Goal: Information Seeking & Learning: Check status

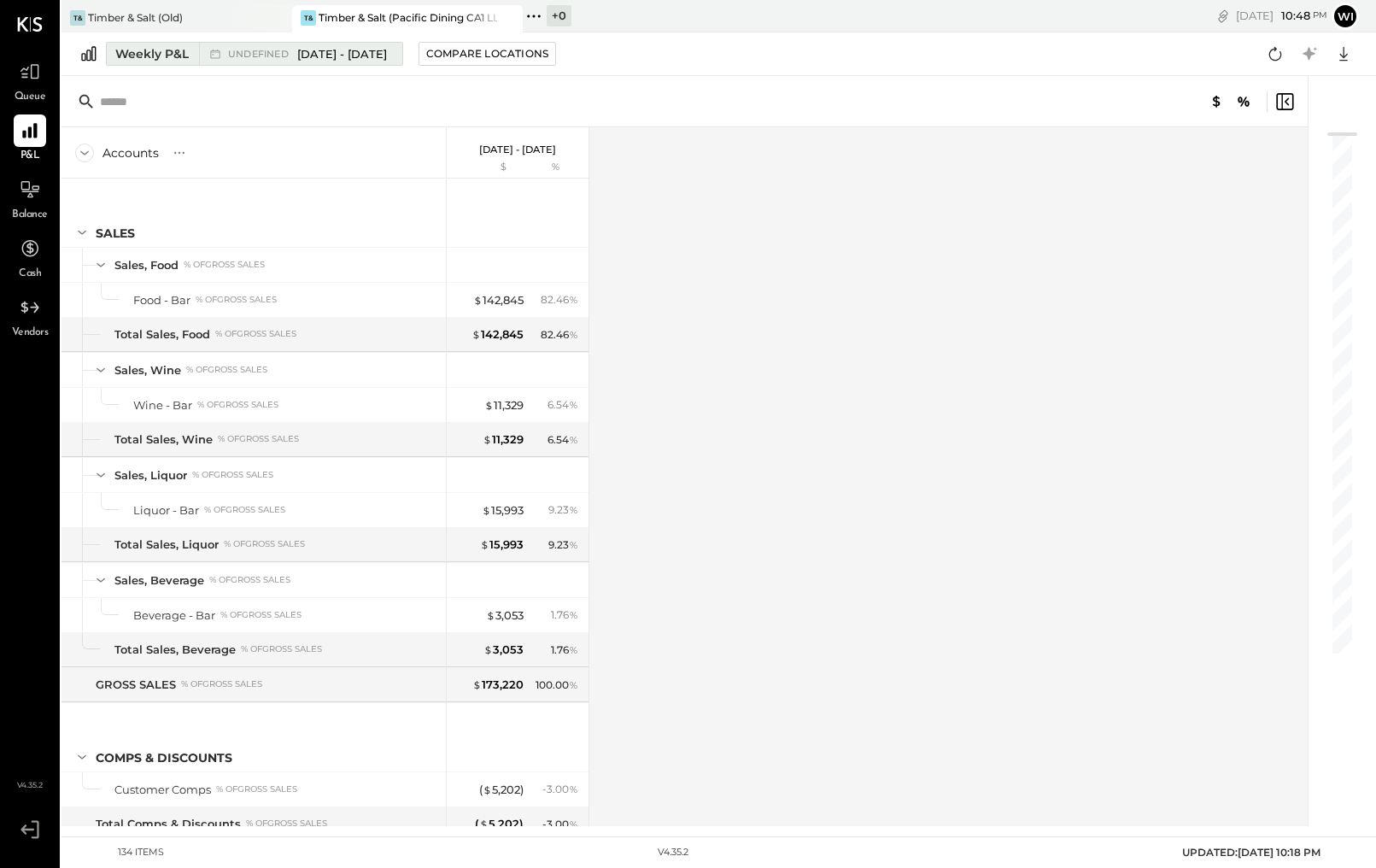
click at [309, 44] on div "undefined May 5 - Jun 29, 2025" at bounding box center [296, 54] width 195 height 23
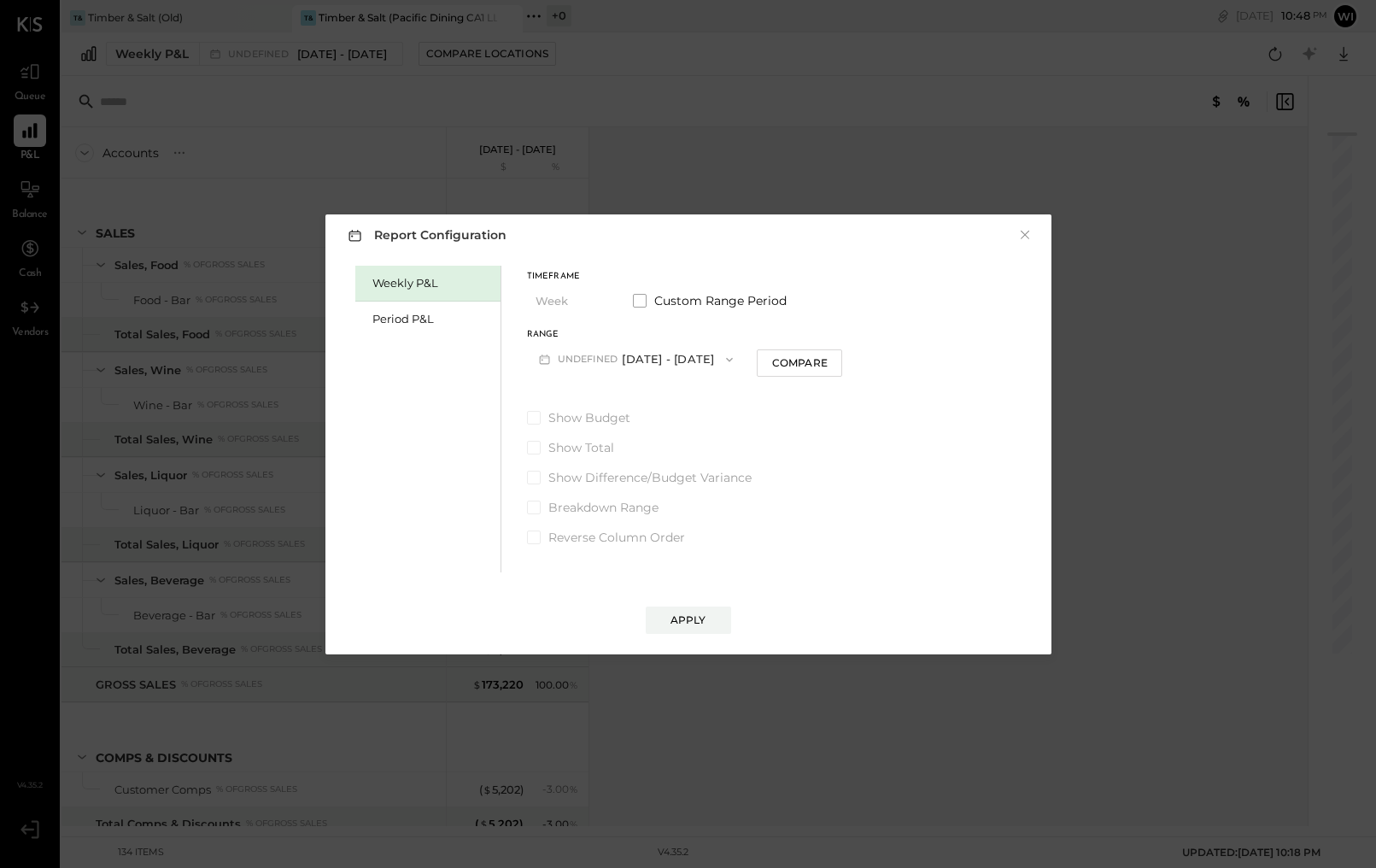
click at [686, 362] on button "undefined May 5 - Jun 29, 2025" at bounding box center [636, 359] width 219 height 32
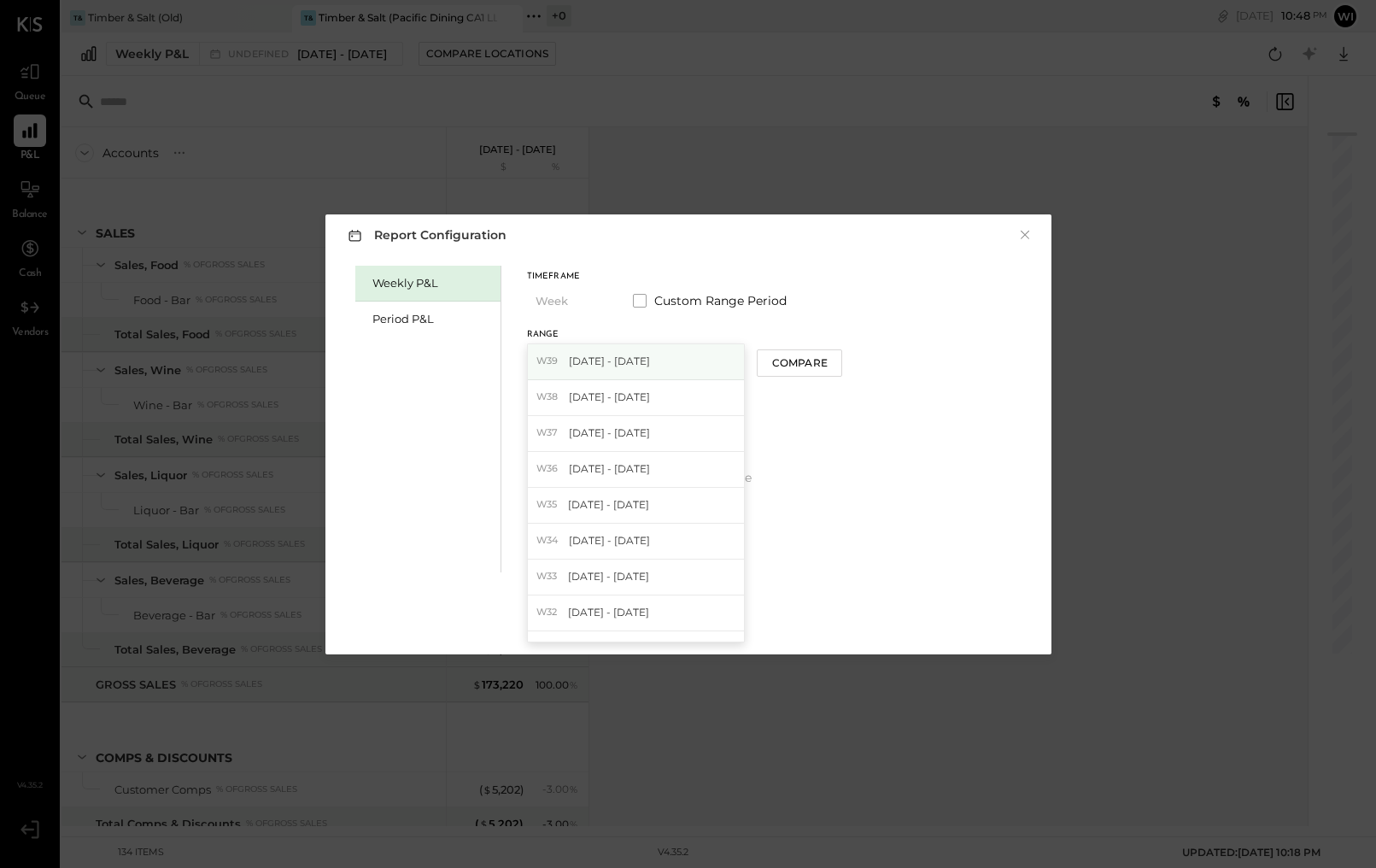
click at [667, 361] on div "W39 Sep 22 - 28, 2025" at bounding box center [636, 362] width 217 height 36
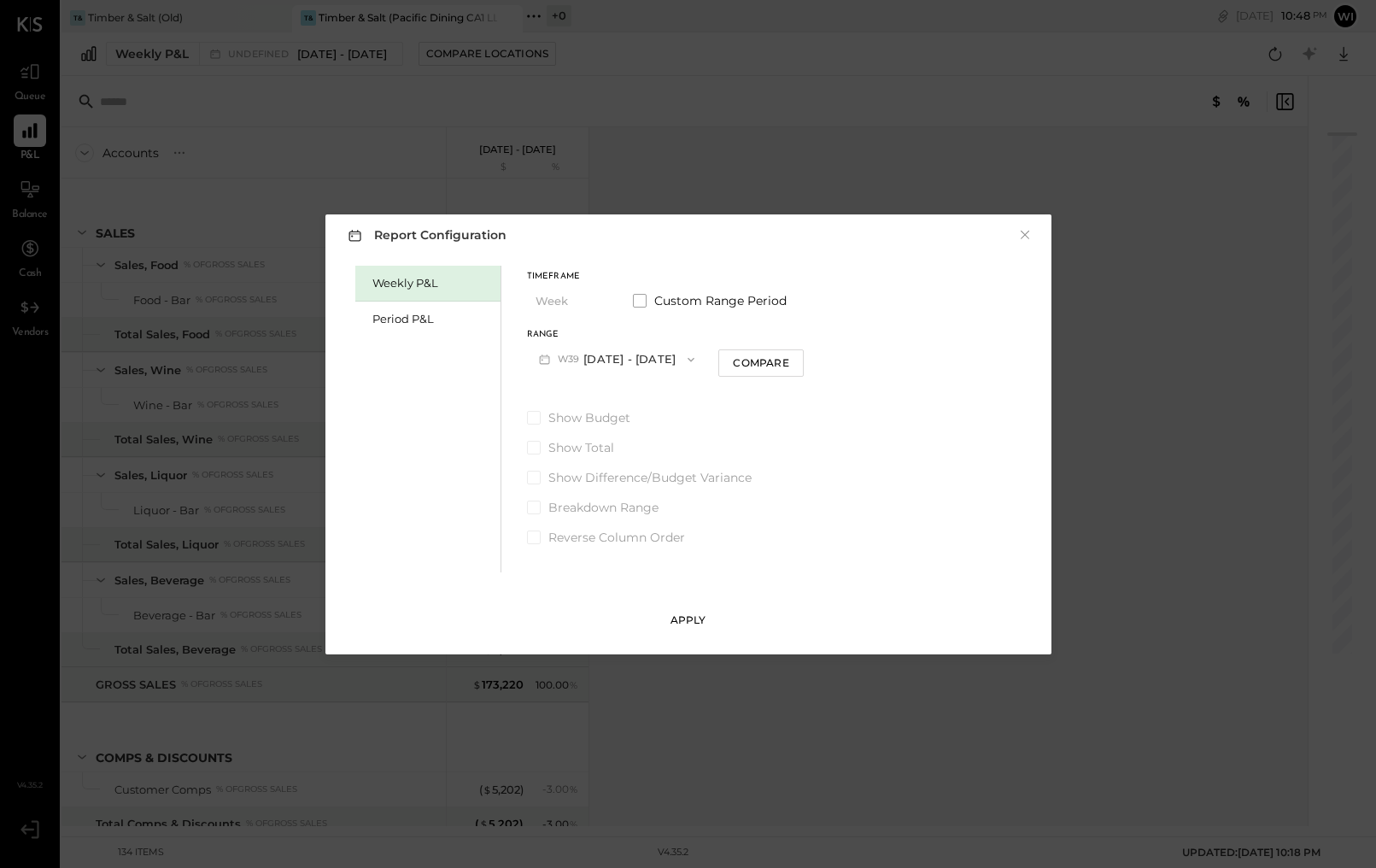
click at [702, 617] on div "Apply" at bounding box center [689, 619] width 36 height 14
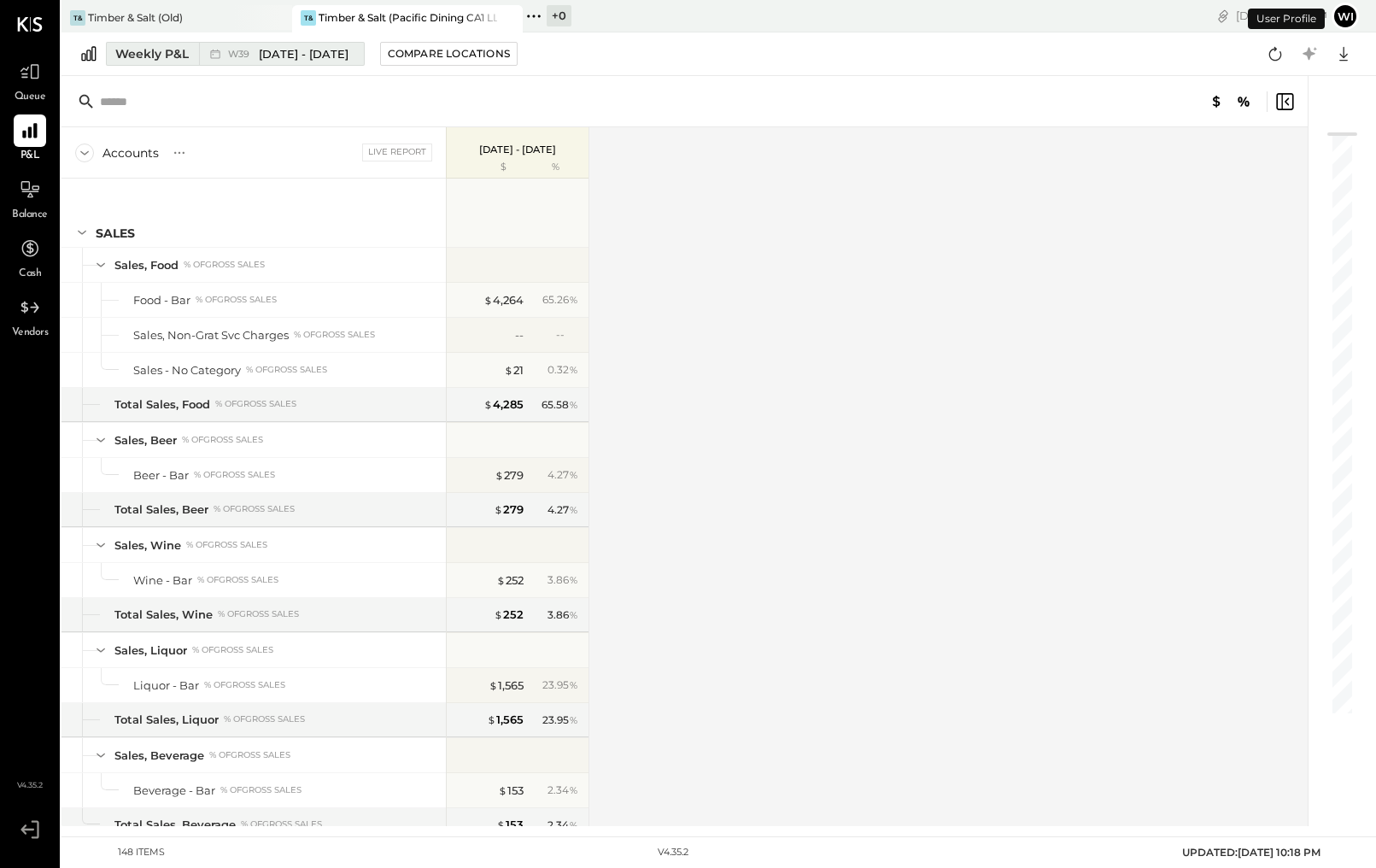
click at [298, 55] on span "Sep 22 - 28, 2025" at bounding box center [303, 54] width 90 height 16
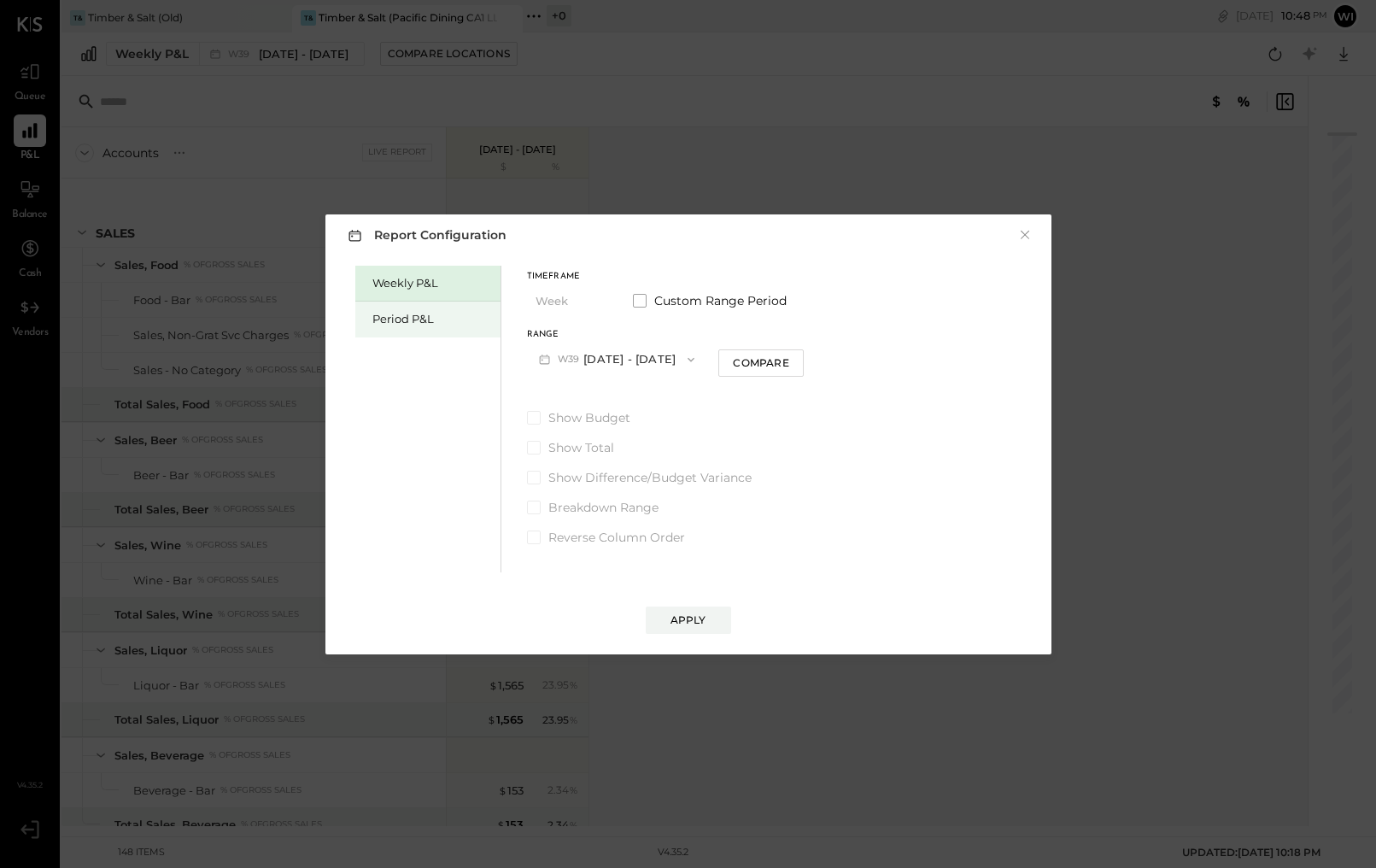
click at [448, 319] on div "Period P&L" at bounding box center [432, 319] width 120 height 16
click at [425, 289] on div "Weekly P&L" at bounding box center [432, 283] width 120 height 16
click at [605, 354] on button "W39 Sep 22 - 28, 2025" at bounding box center [616, 359] width 180 height 32
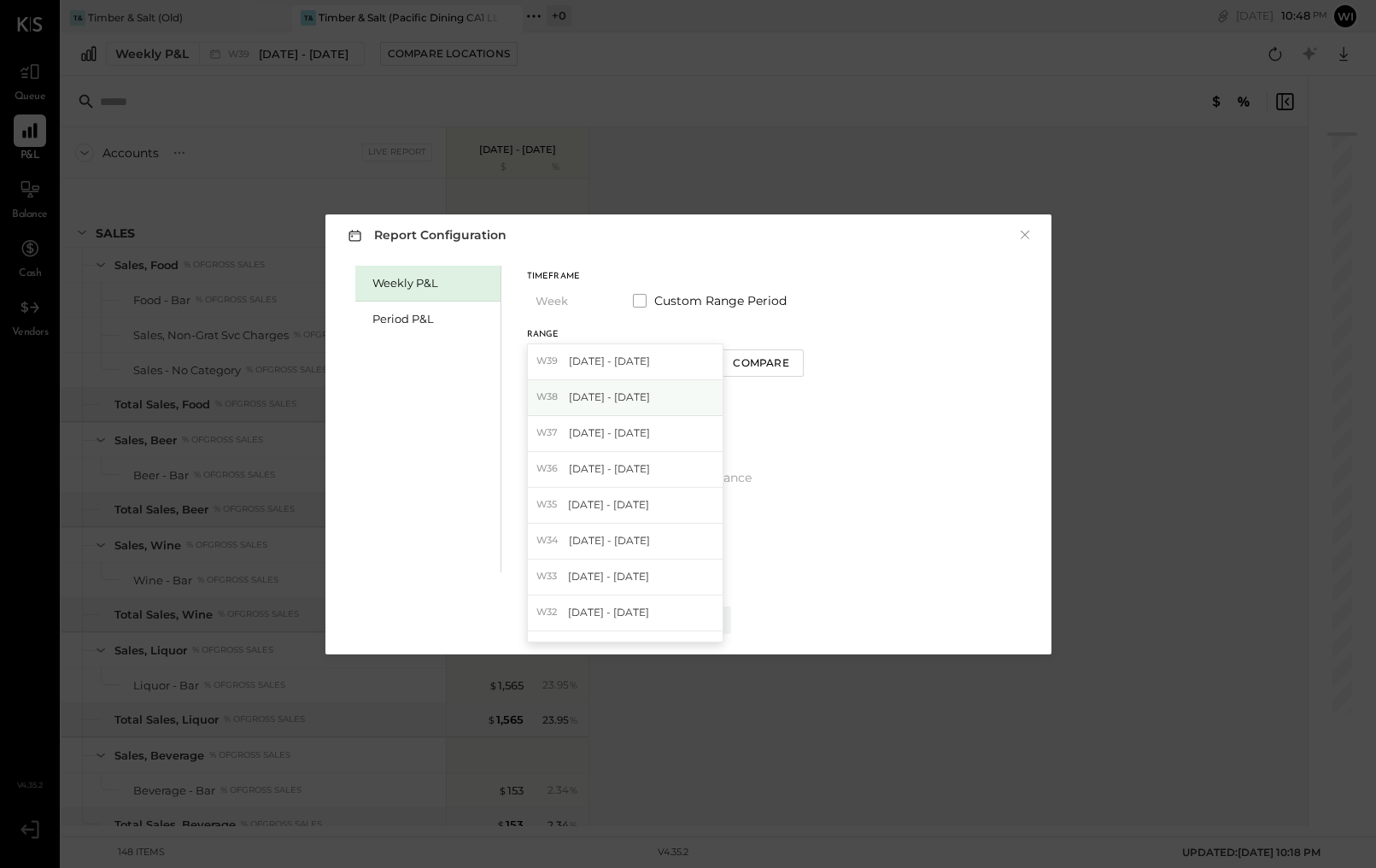
click at [598, 401] on span "Sep 15 - 21, 2025" at bounding box center [610, 396] width 81 height 14
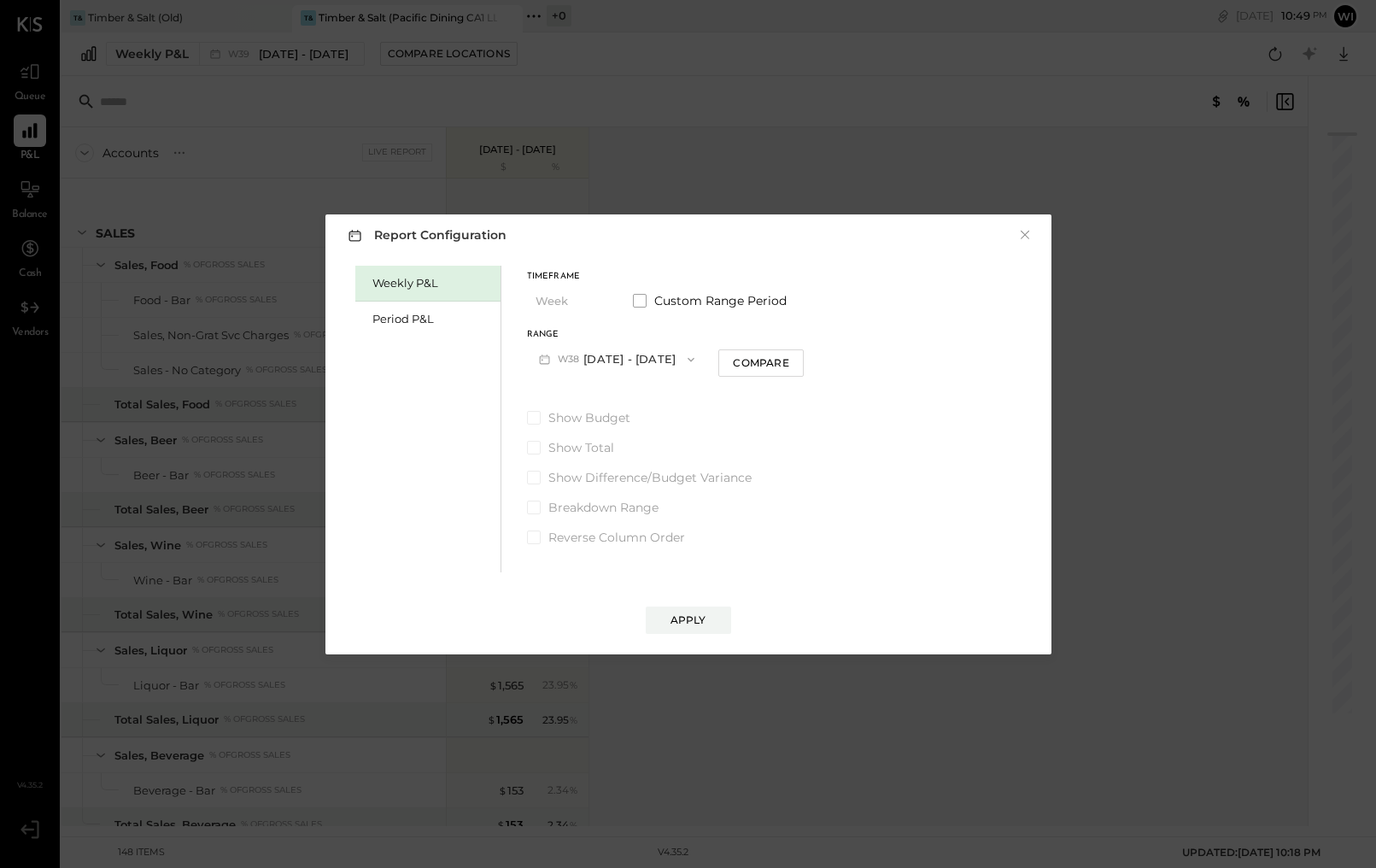
click at [675, 604] on div "Apply" at bounding box center [688, 602] width 692 height 61
click at [680, 616] on div "Apply" at bounding box center [689, 619] width 36 height 14
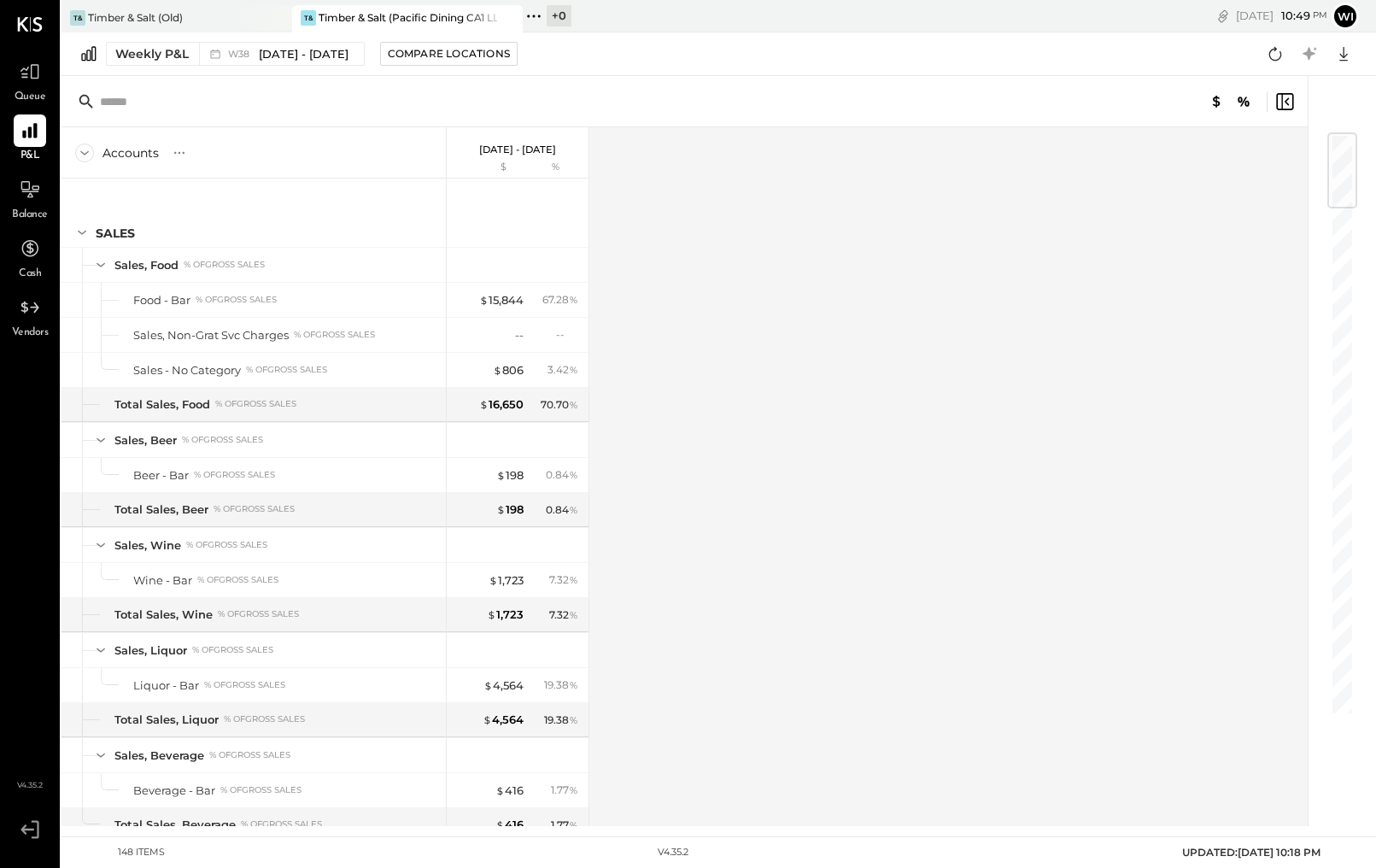
click at [534, 16] on icon at bounding box center [533, 15] width 3 height 3
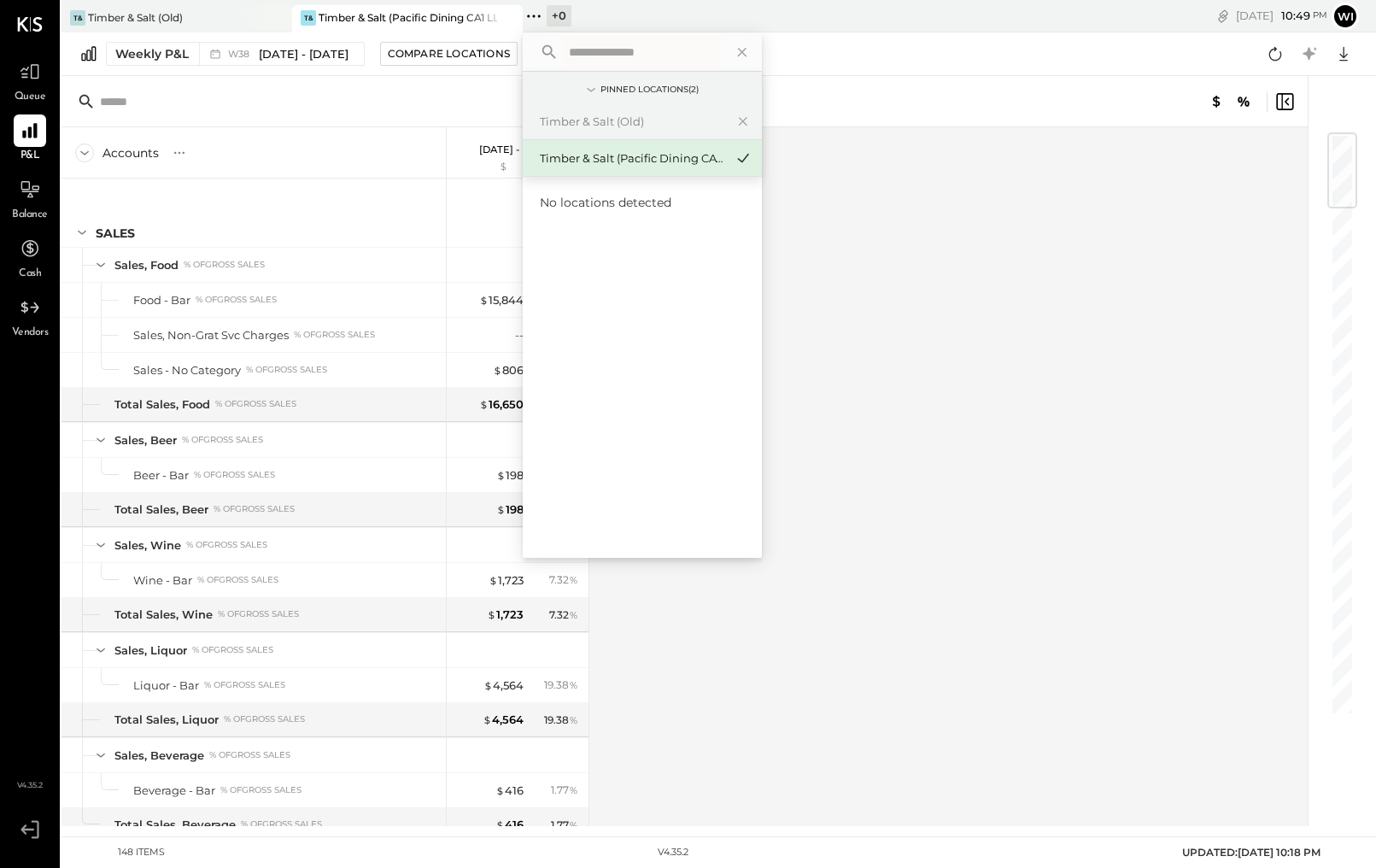
click at [915, 304] on div "Accounts S % GL Sep 15 - 21, 2025 $ % SALES Sales, Food % of GROSS SALES Food -…" at bounding box center [685, 476] width 1249 height 698
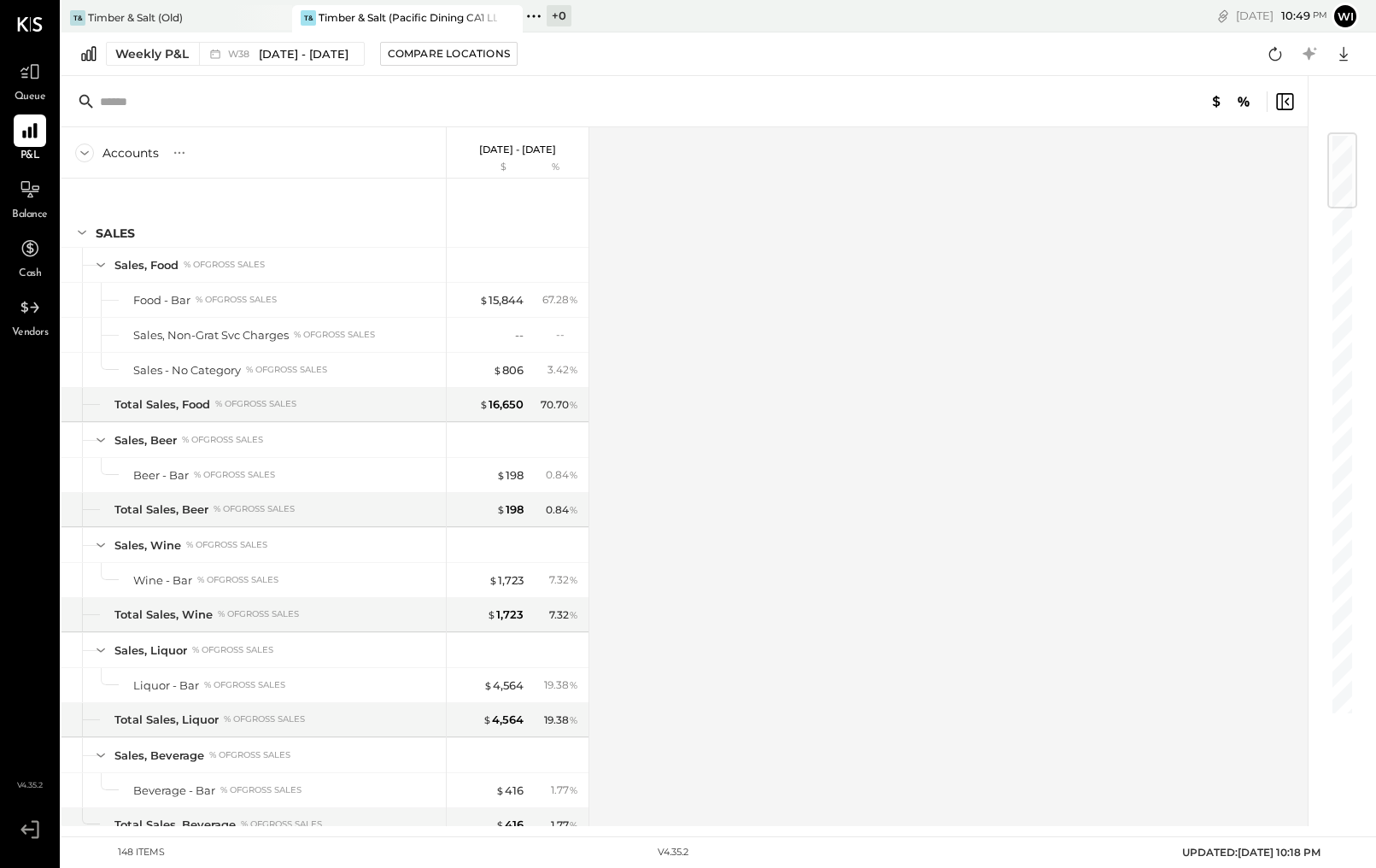
click at [30, 27] on icon at bounding box center [29, 24] width 25 height 14
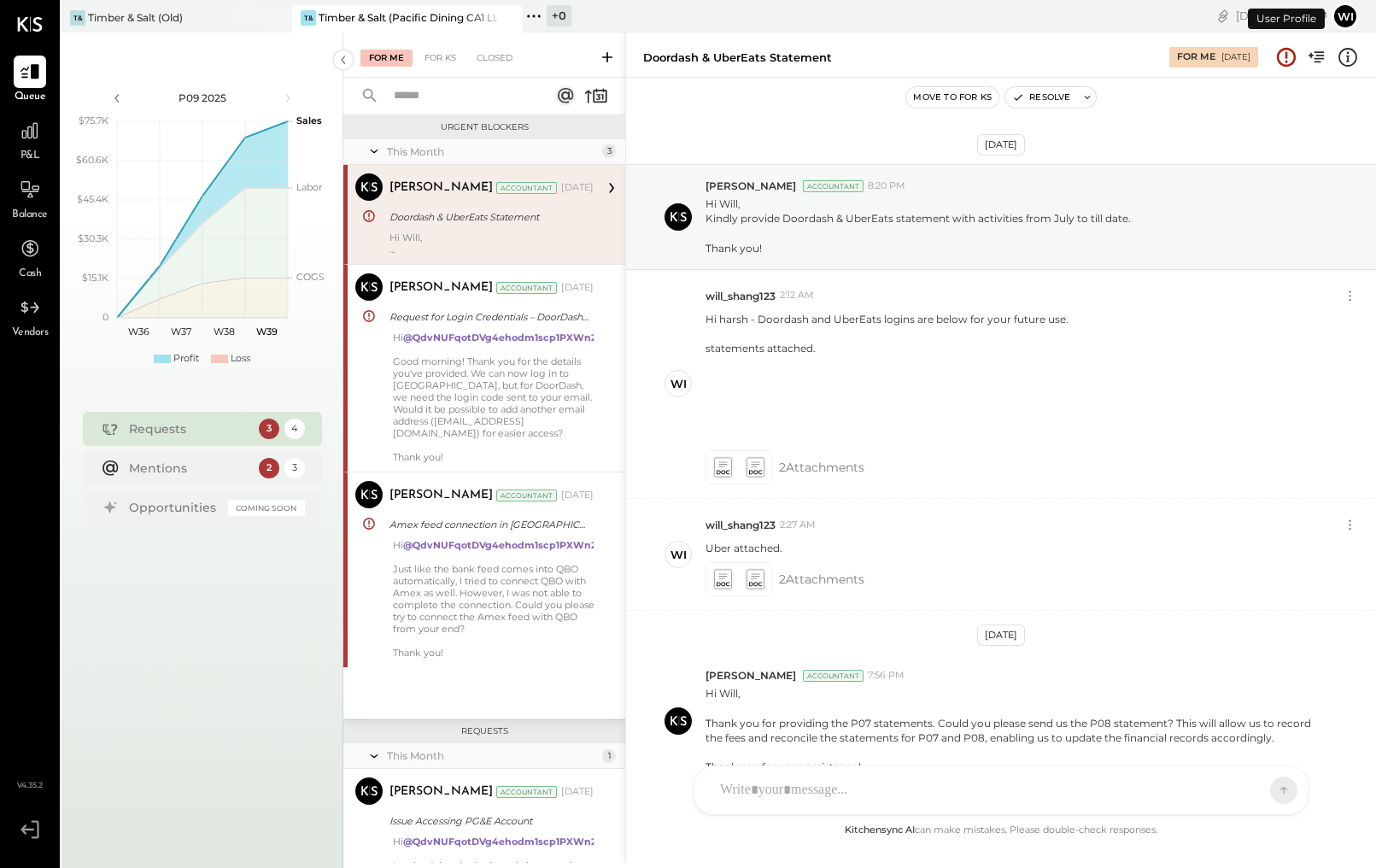
scroll to position [93, 0]
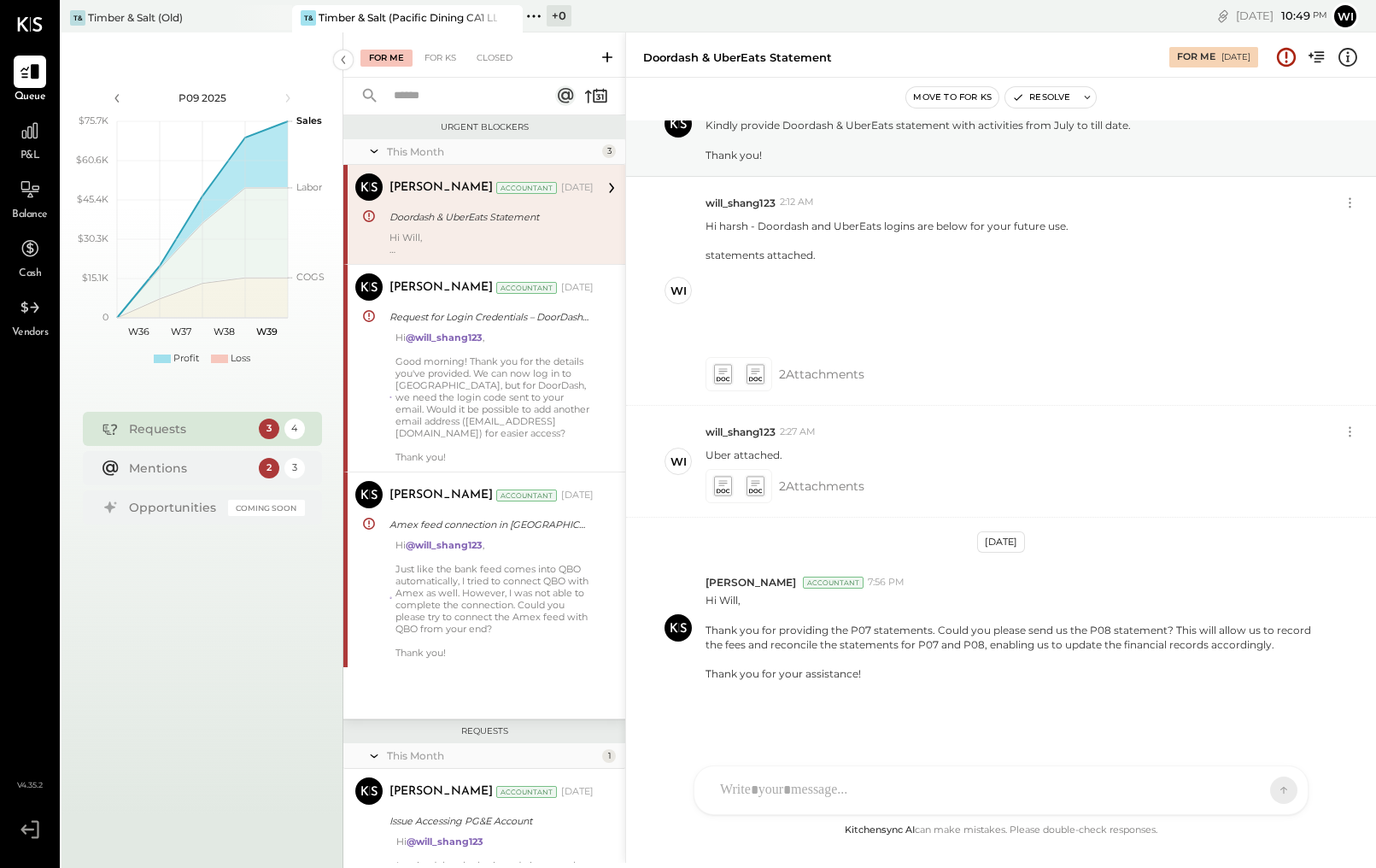
click at [510, 230] on div "Harsh Talajiya Accountant Sep 08, 2025 Doordash & UberEats Statement Hi Will, T…" at bounding box center [491, 214] width 205 height 82
click at [29, 142] on div at bounding box center [30, 130] width 32 height 32
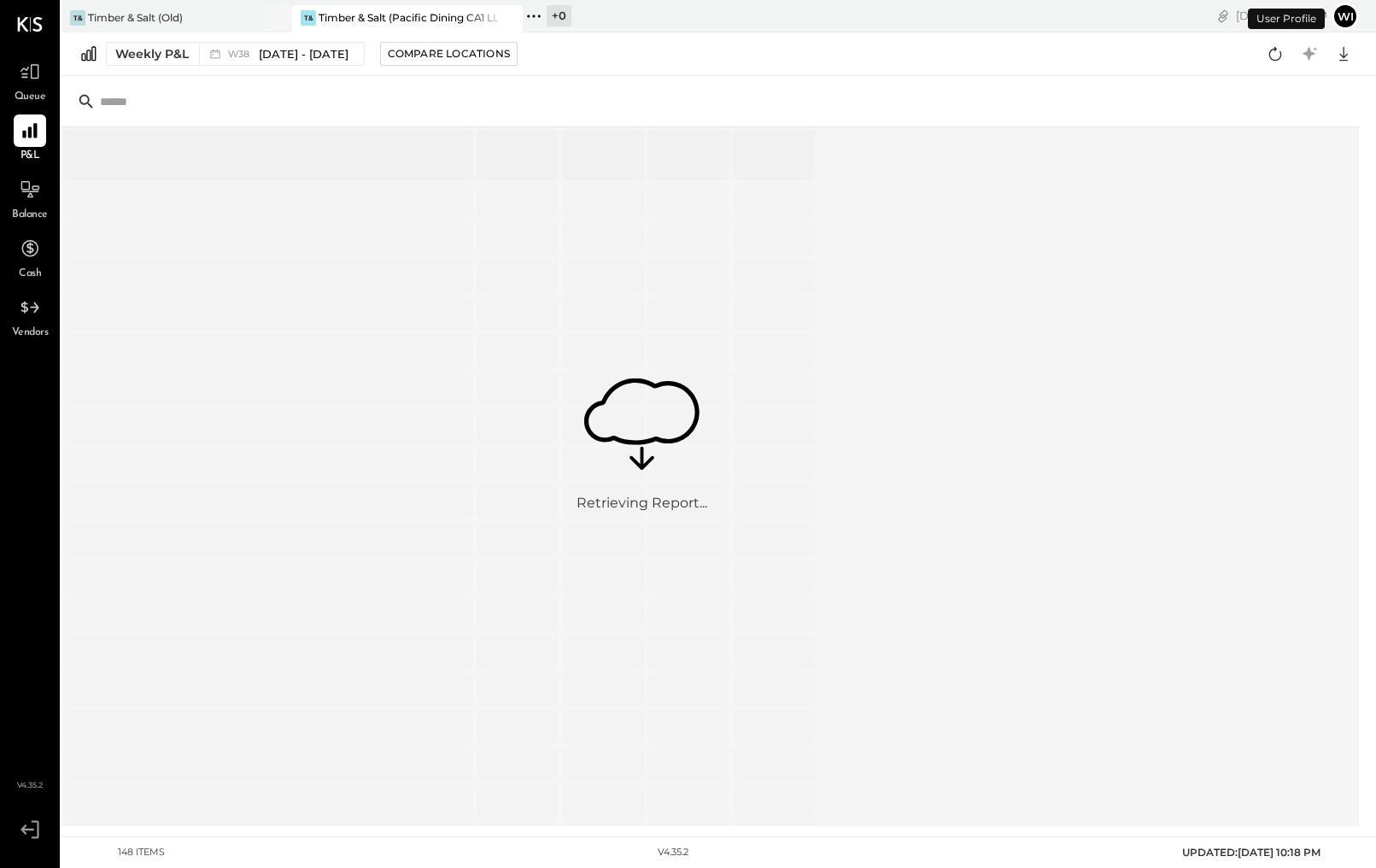
click at [23, 29] on icon at bounding box center [29, 24] width 25 height 14
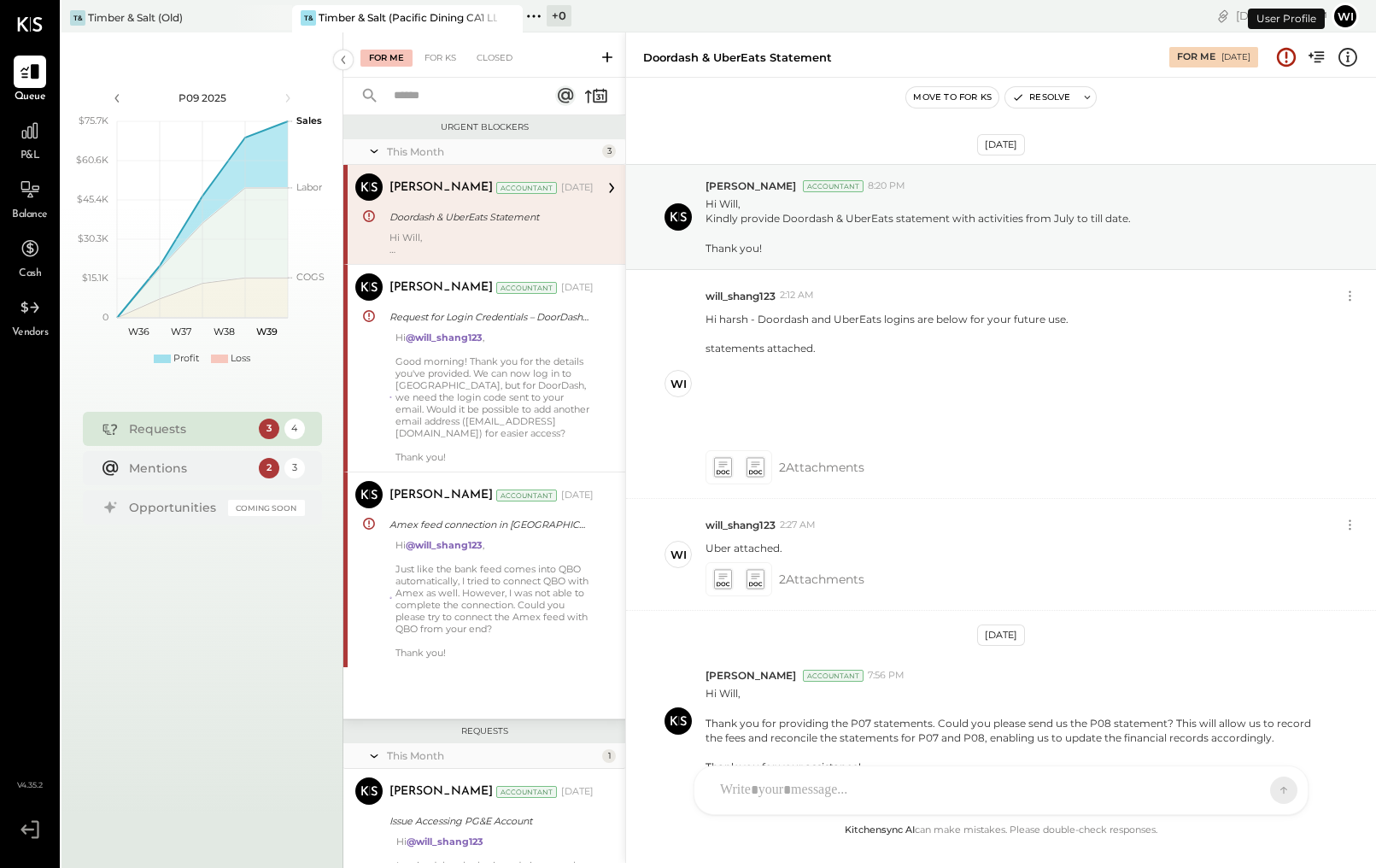
scroll to position [93, 0]
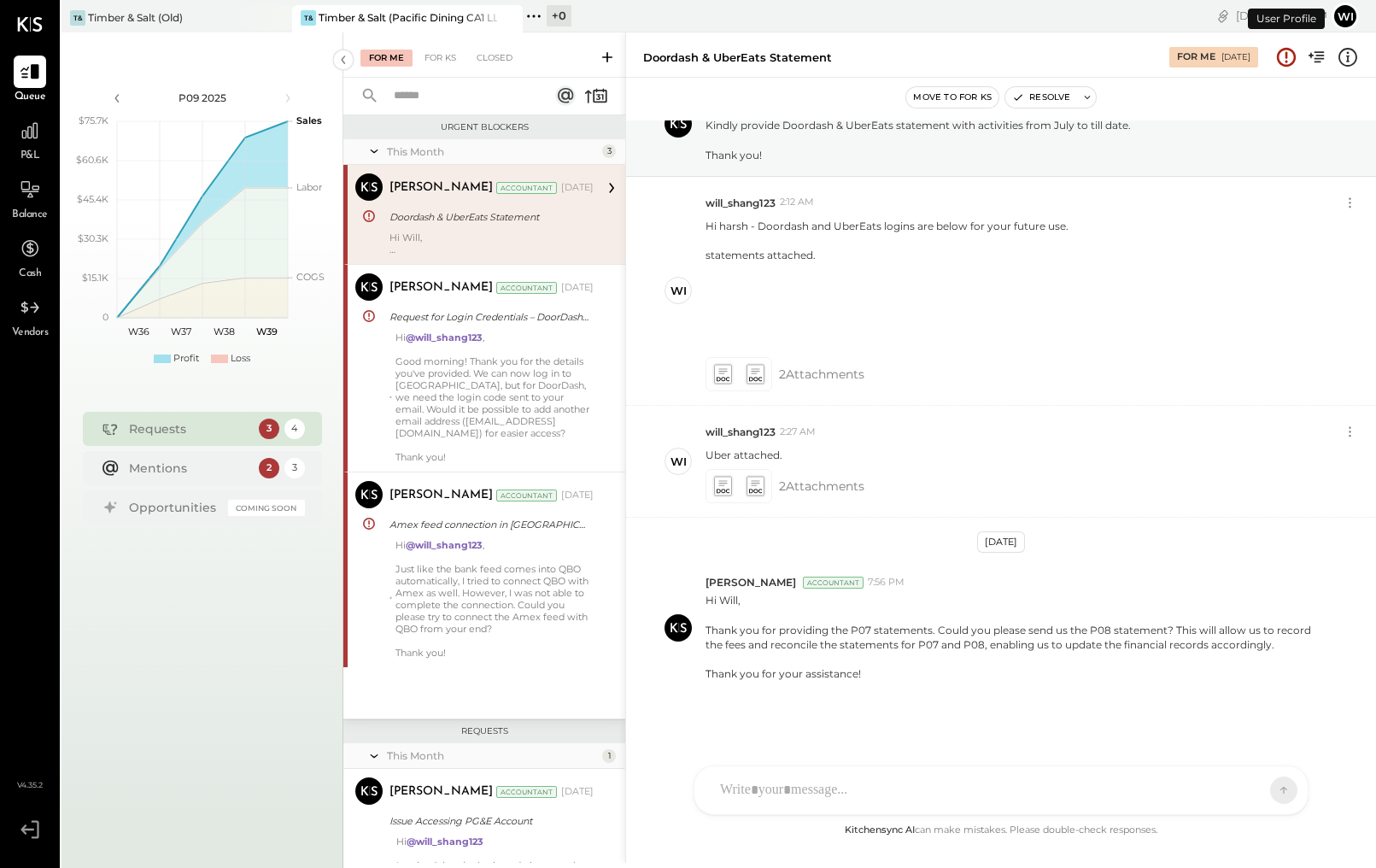
click at [1317, 59] on icon at bounding box center [1318, 57] width 23 height 23
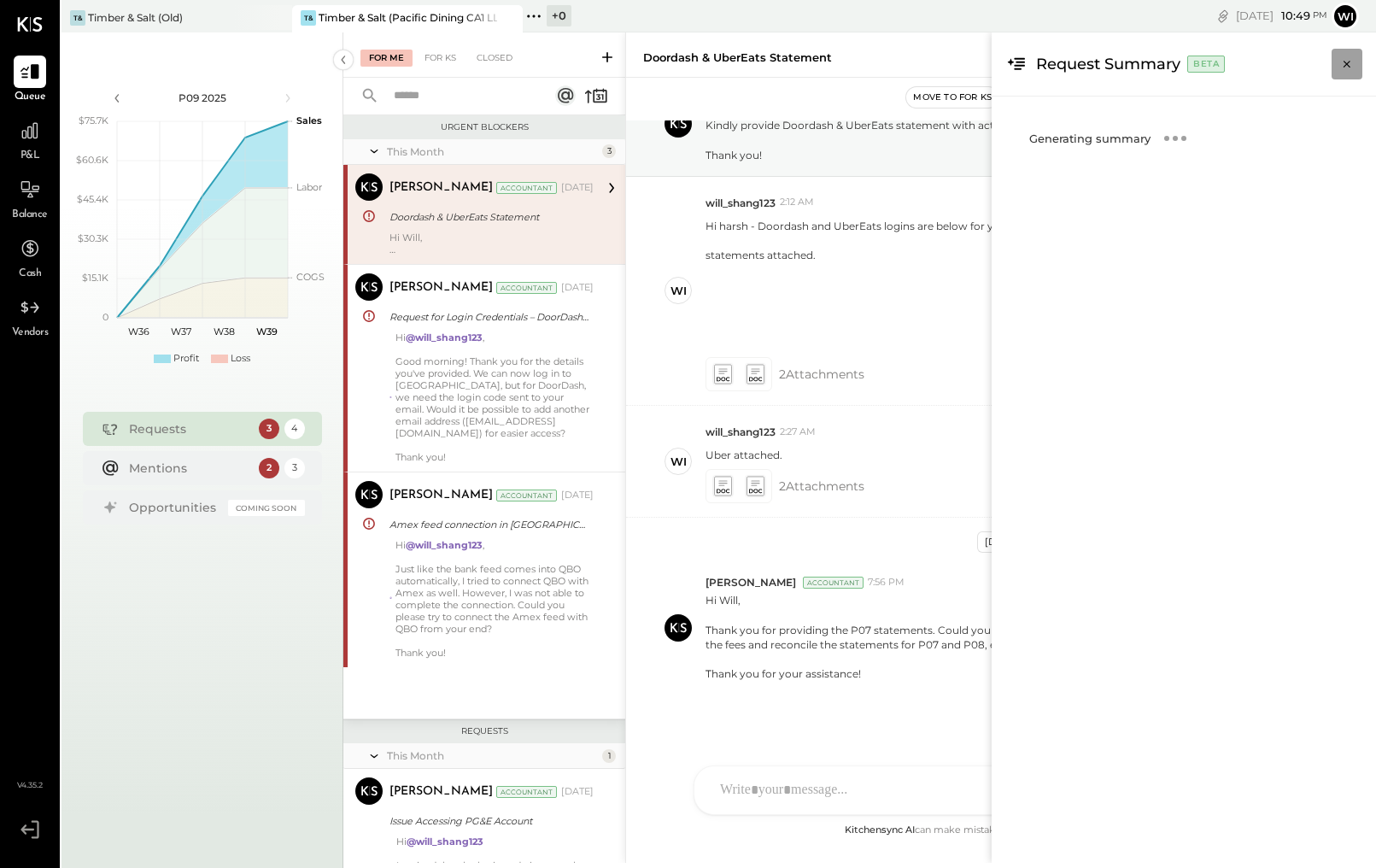
click at [1345, 66] on icon "Close panel" at bounding box center [1347, 64] width 17 height 17
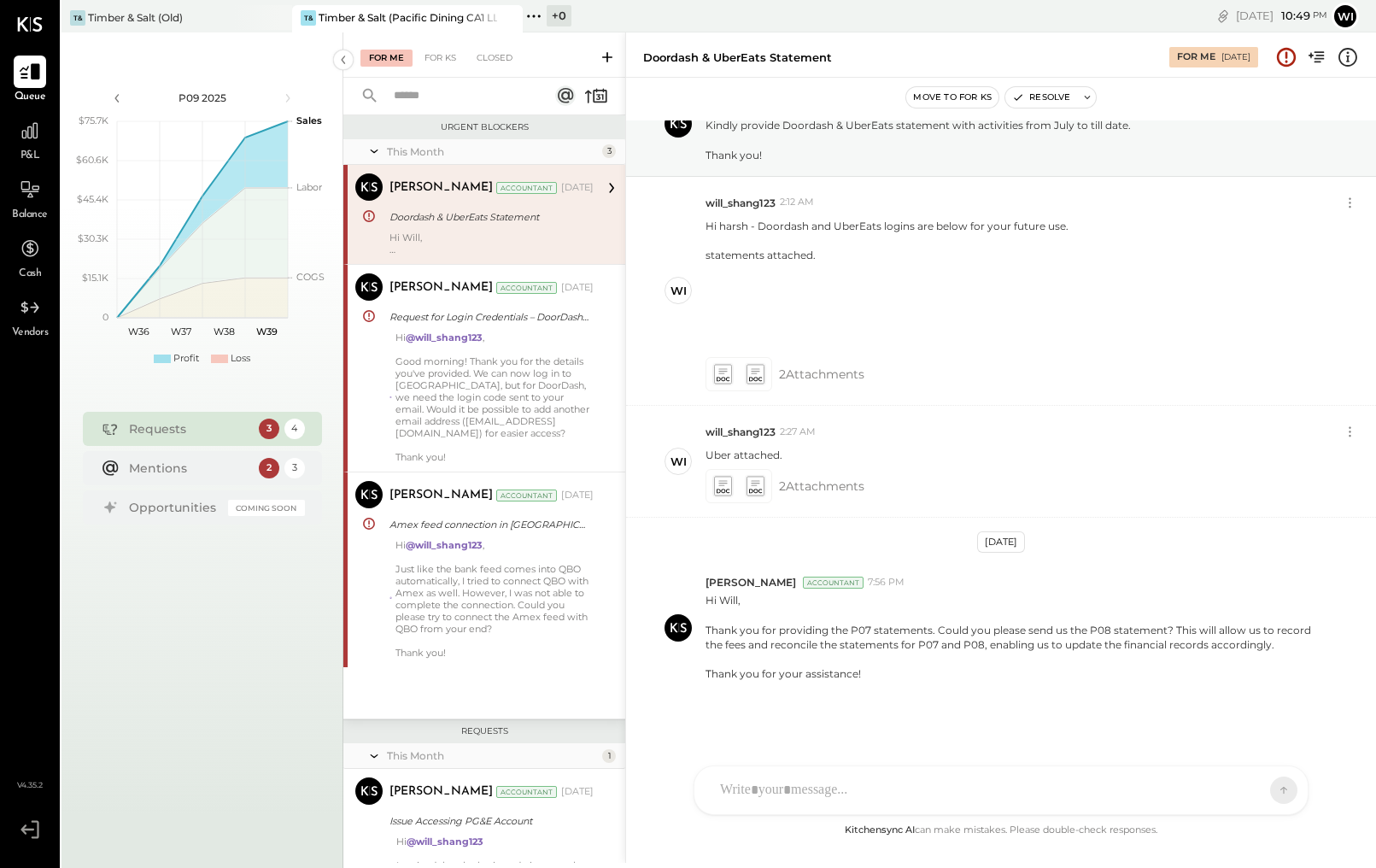
click at [27, 59] on div at bounding box center [30, 72] width 32 height 32
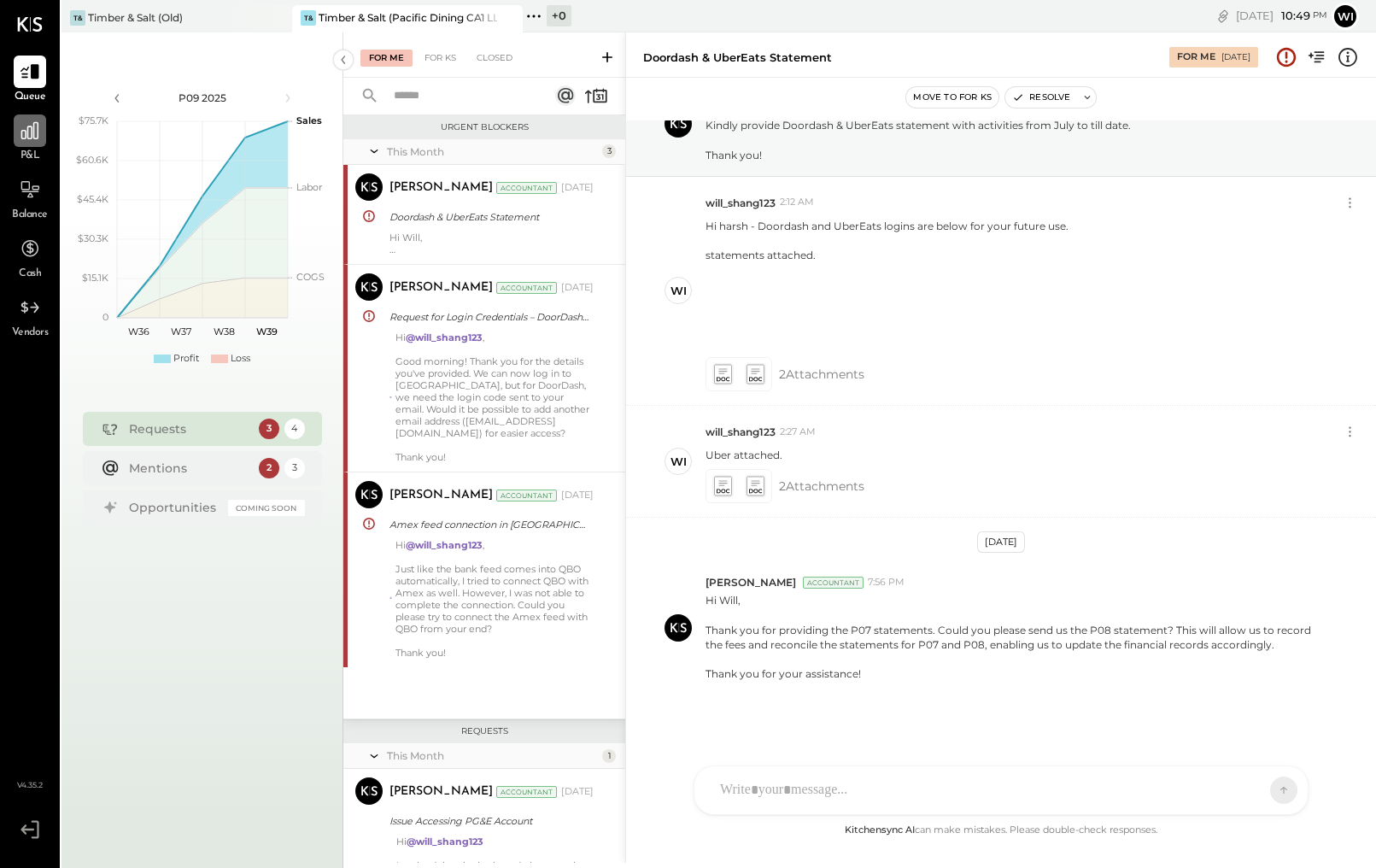
click at [29, 139] on icon at bounding box center [30, 131] width 17 height 17
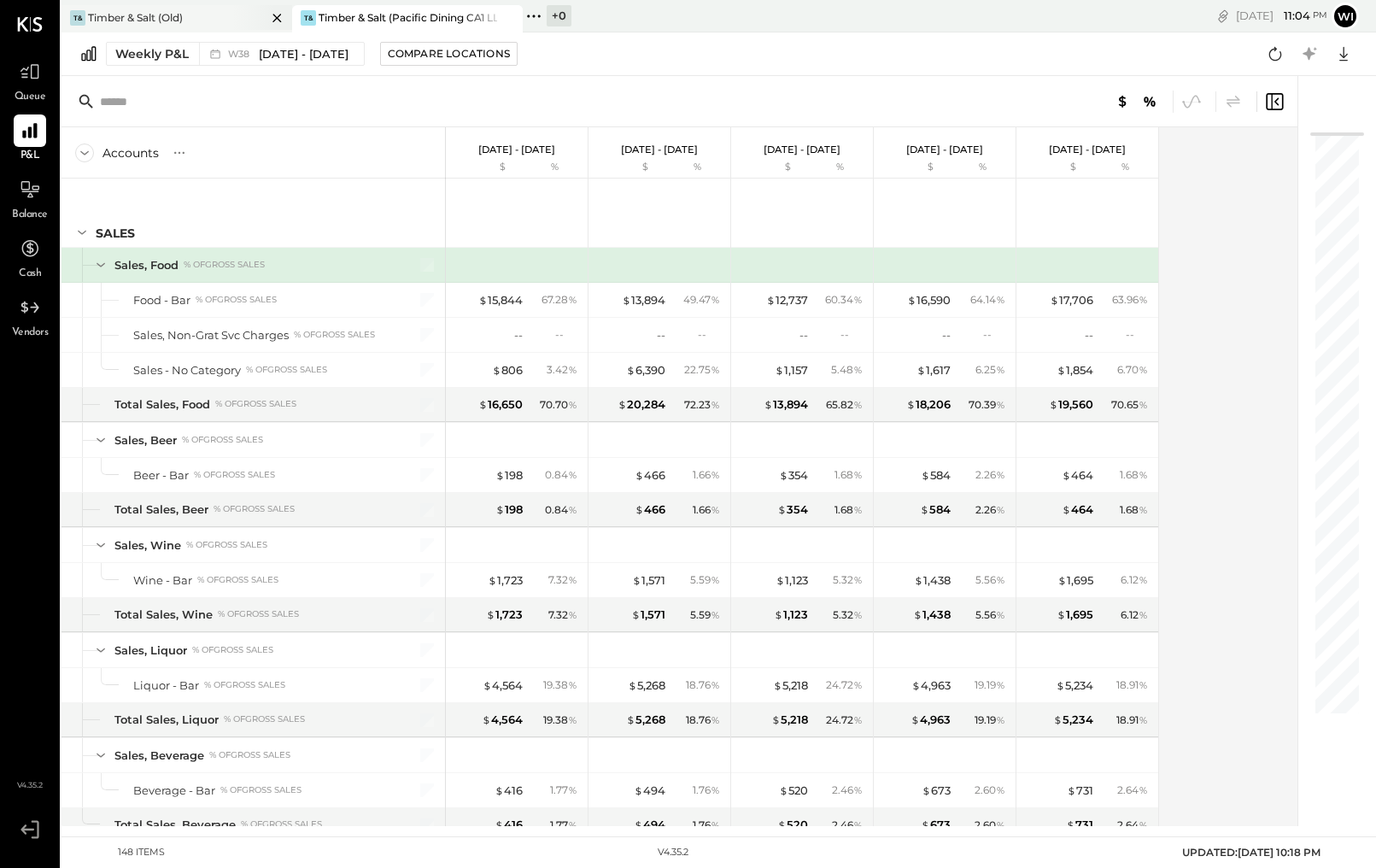
click at [194, 15] on div "T& Timber & Salt (Old)" at bounding box center [164, 18] width 205 height 15
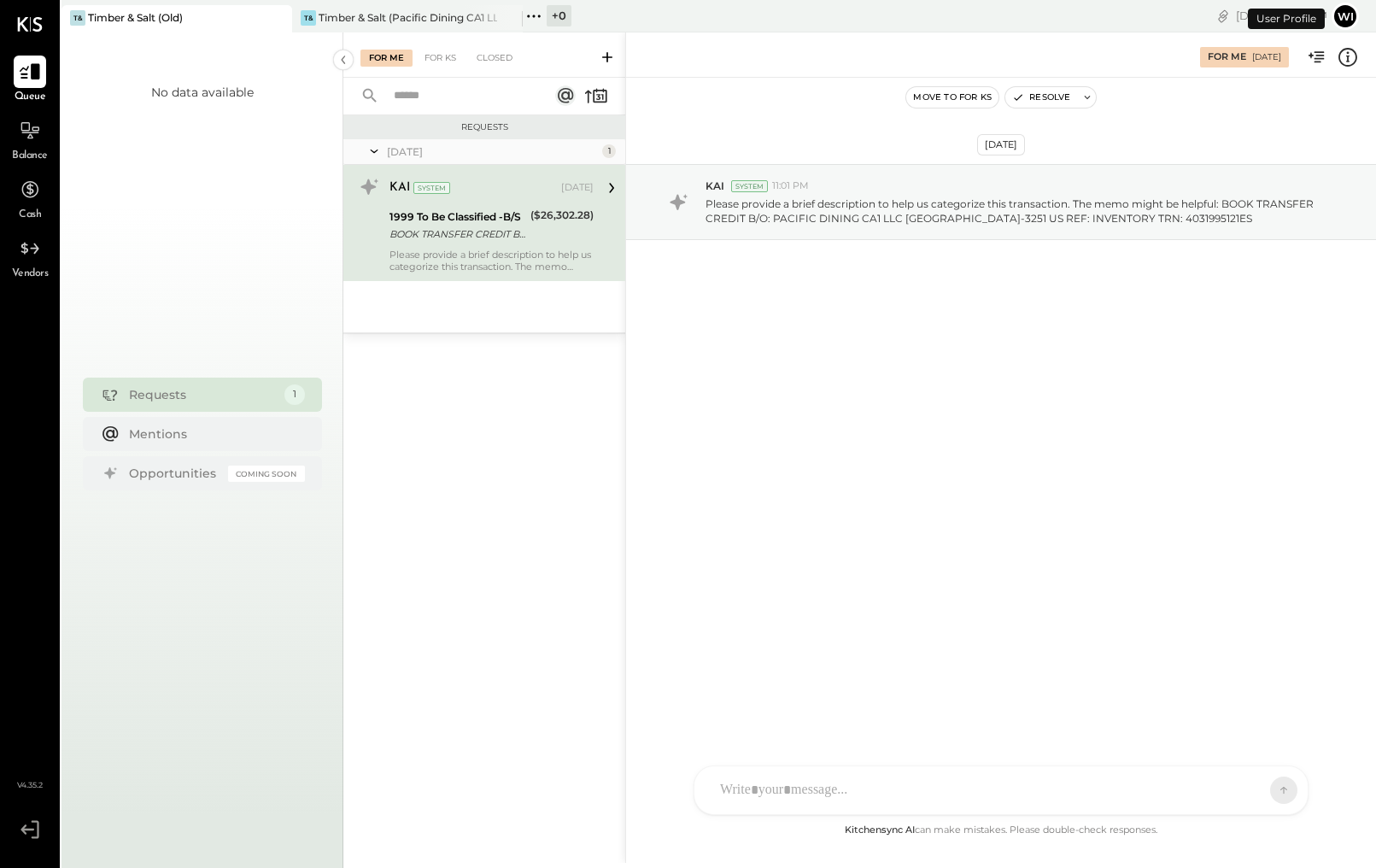
click at [18, 84] on div at bounding box center [30, 72] width 32 height 32
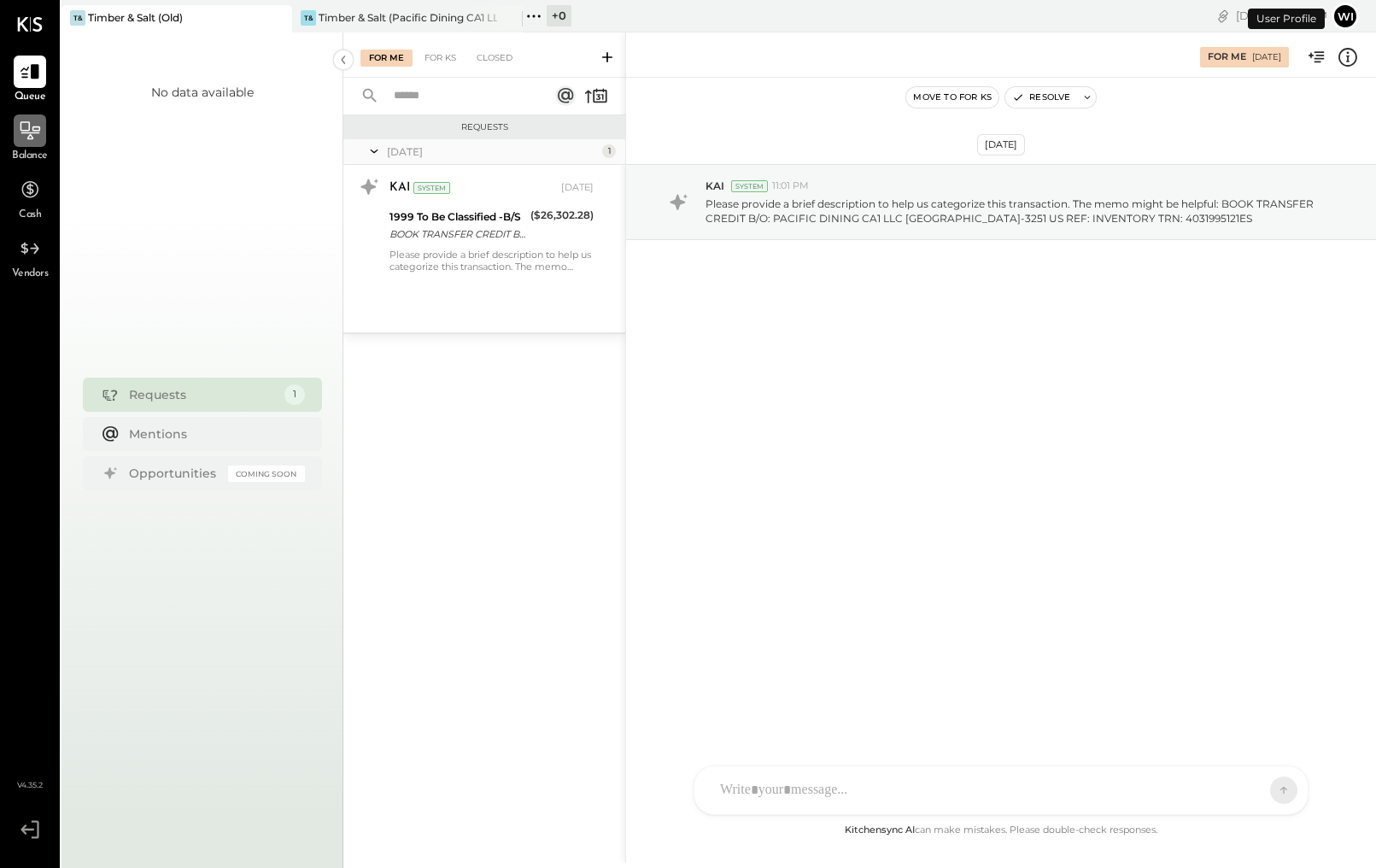
click at [36, 135] on icon at bounding box center [30, 131] width 23 height 23
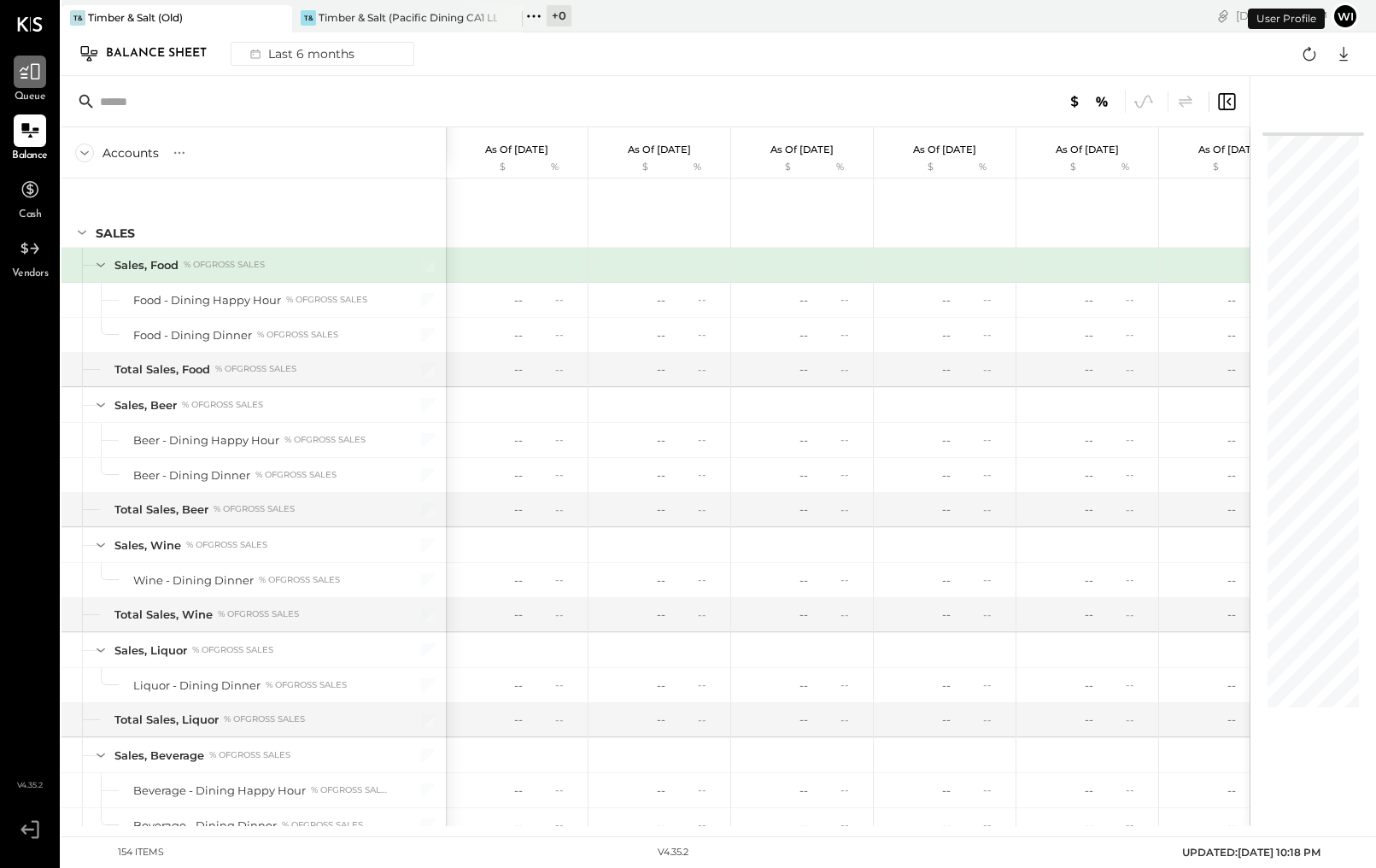
click at [32, 68] on icon at bounding box center [30, 72] width 21 height 16
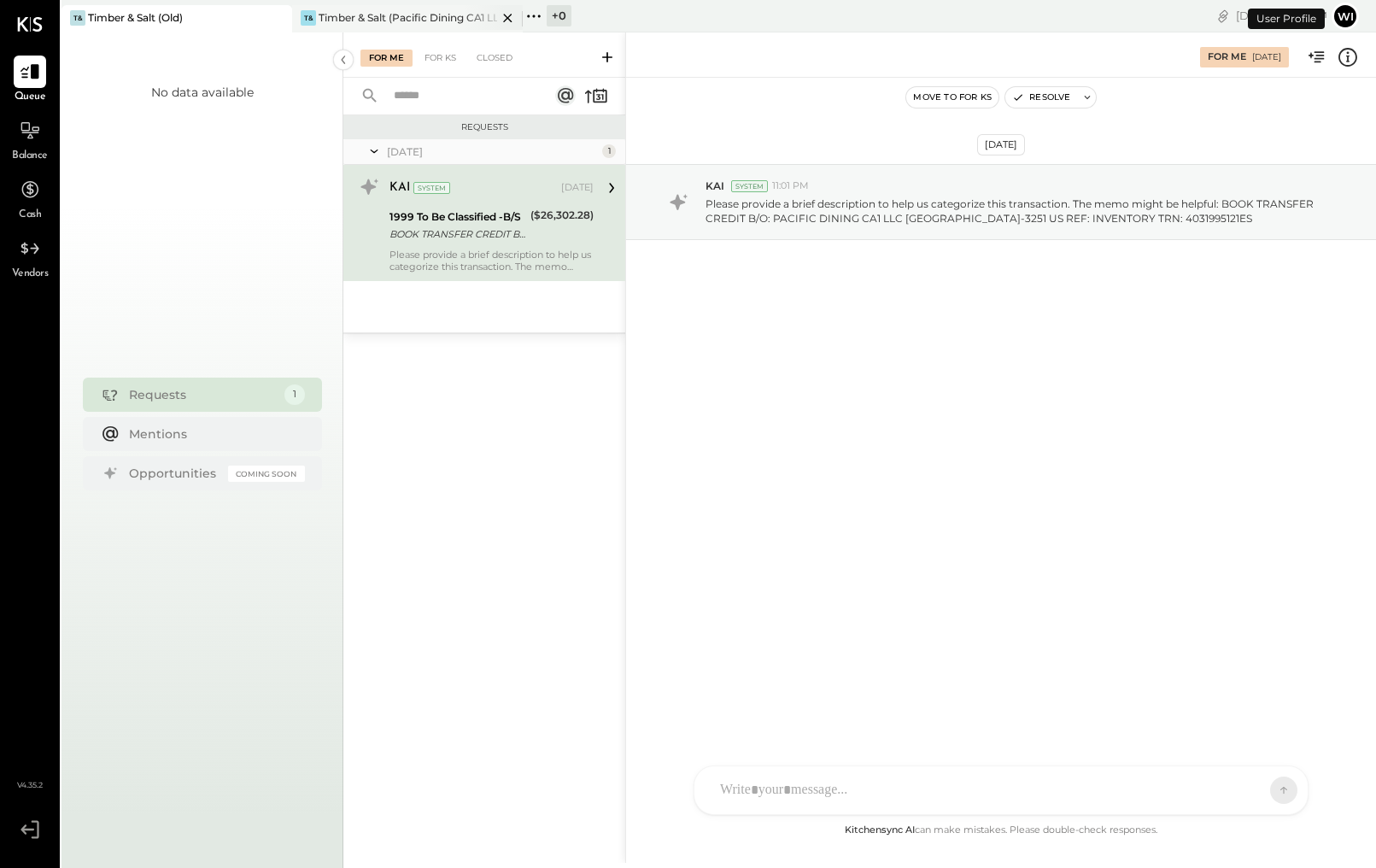
click at [425, 23] on div "Timber & Salt (Pacific Dining CA1 LLC)" at bounding box center [407, 17] width 178 height 14
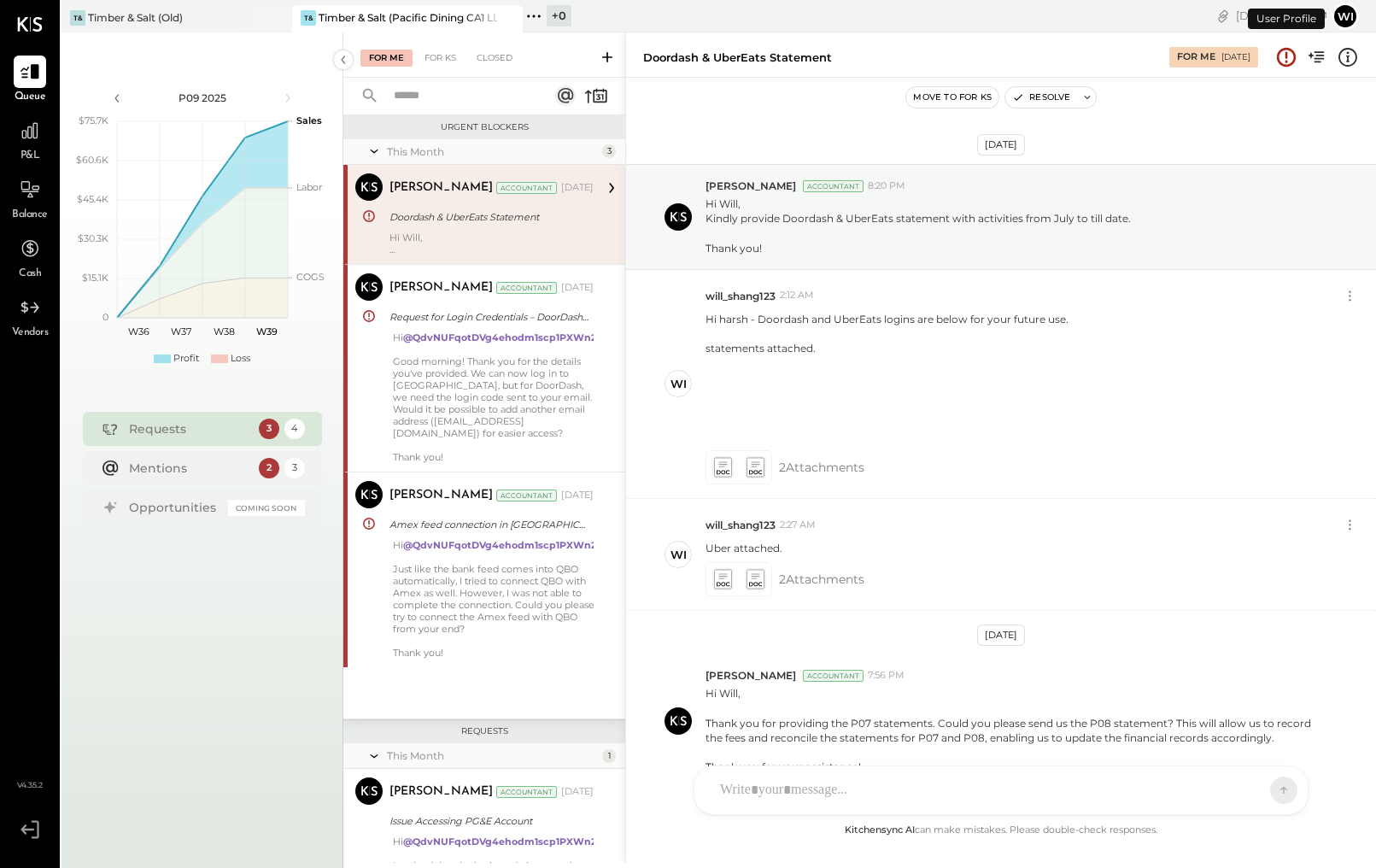
scroll to position [93, 0]
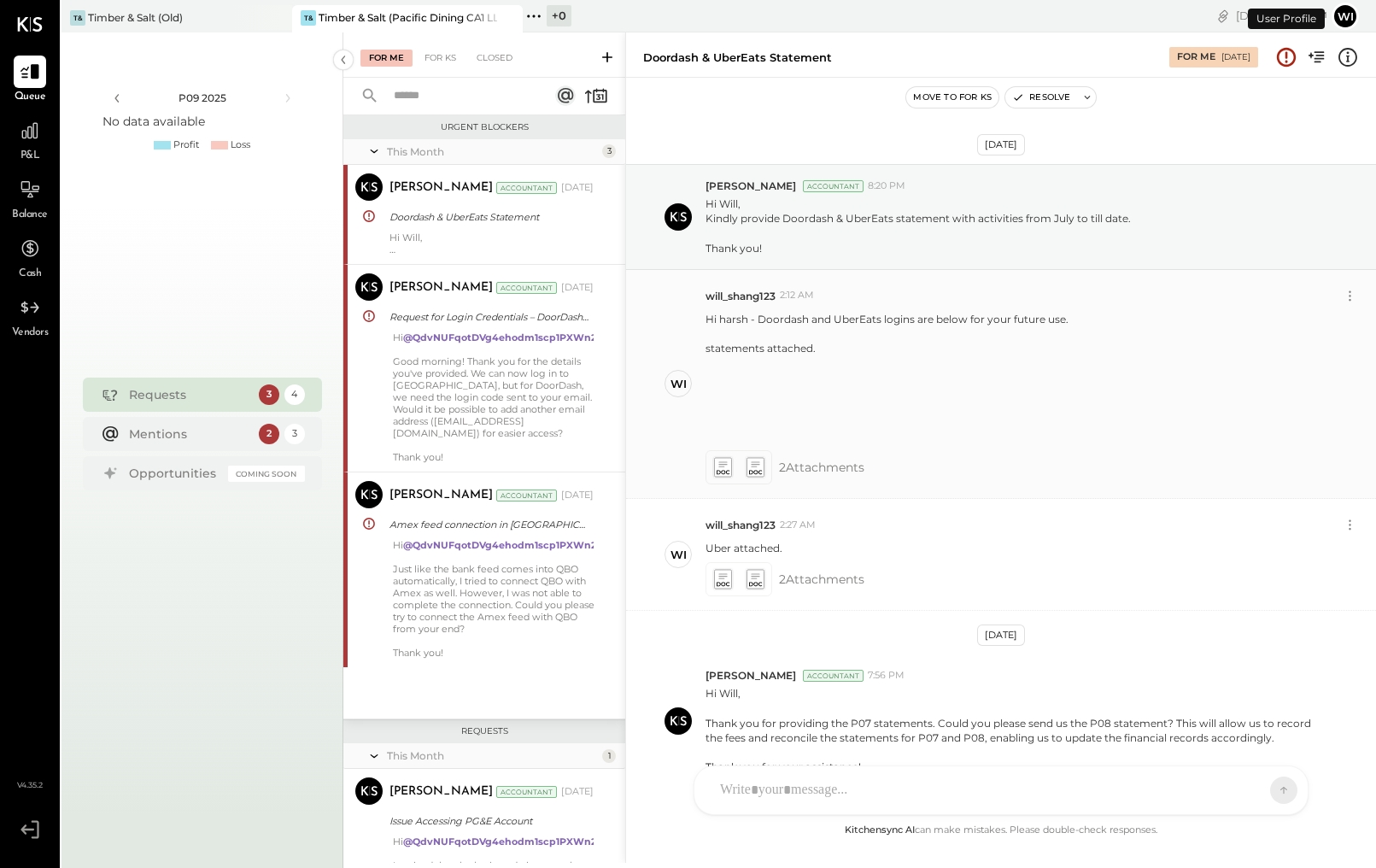
scroll to position [93, 0]
